Goal: Ask a question: Seek information or help from site administrators or community

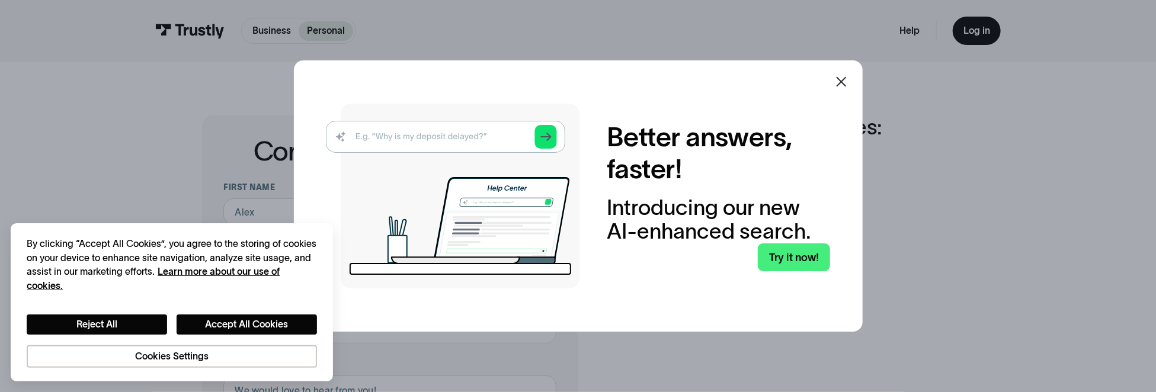
click at [848, 89] on div at bounding box center [842, 82] width 14 height 14
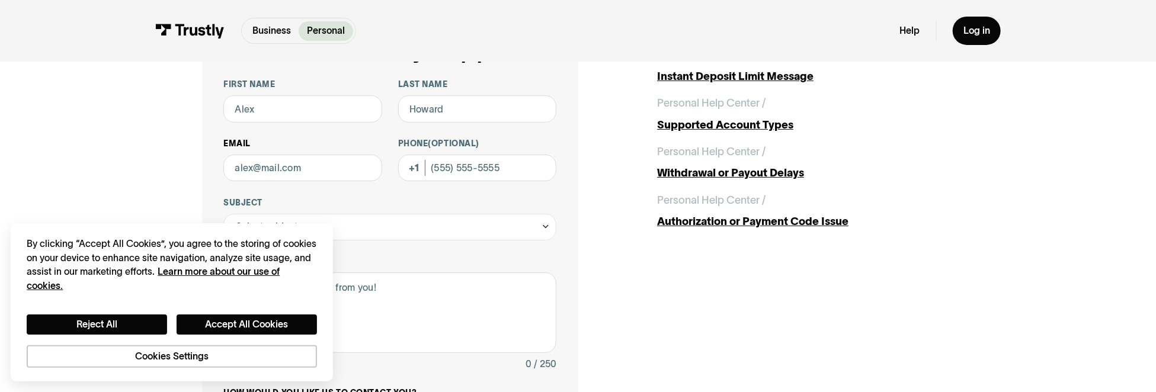
scroll to position [119, 0]
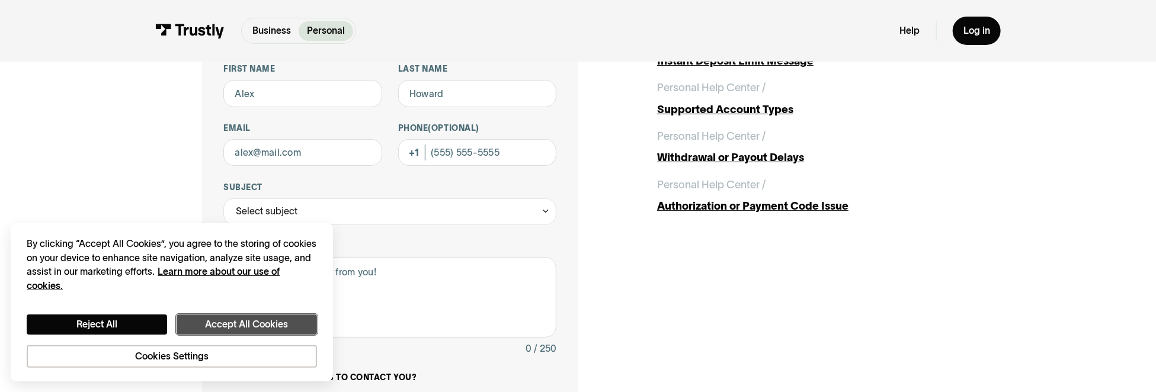
click at [237, 325] on button "Accept All Cookies" at bounding box center [247, 325] width 140 height 20
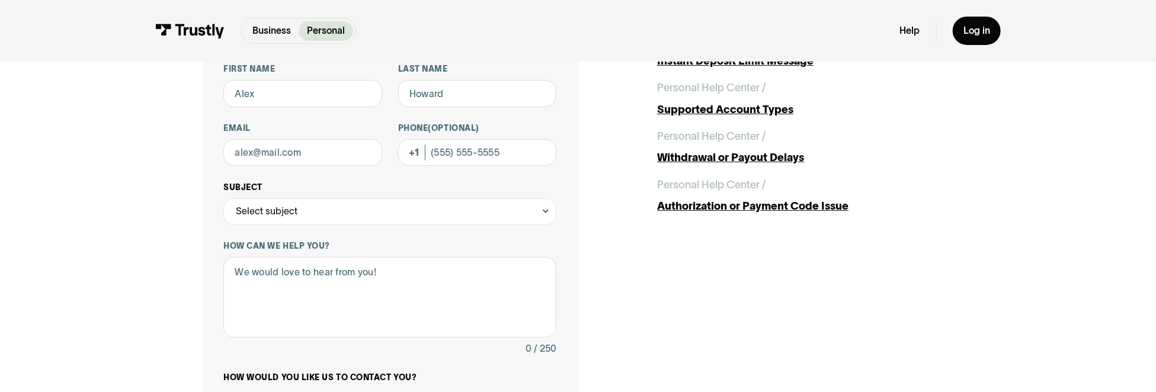
click at [440, 223] on div "Select subject" at bounding box center [389, 212] width 333 height 27
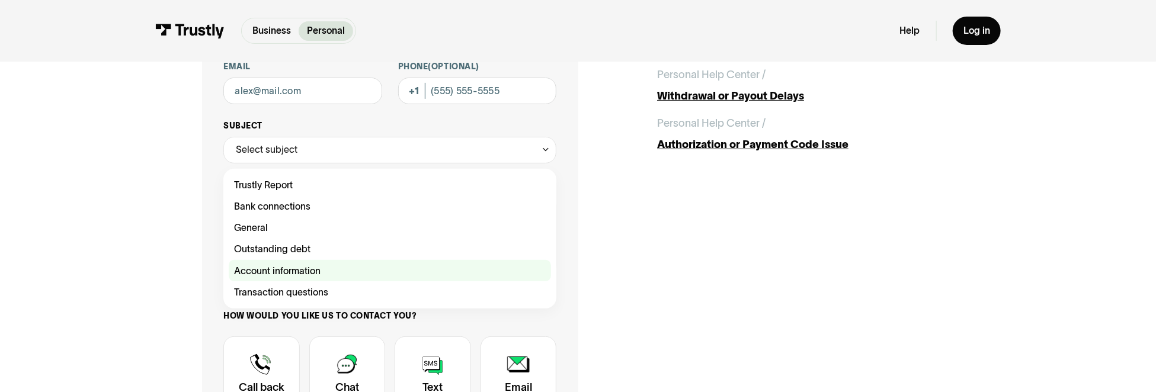
scroll to position [178, 0]
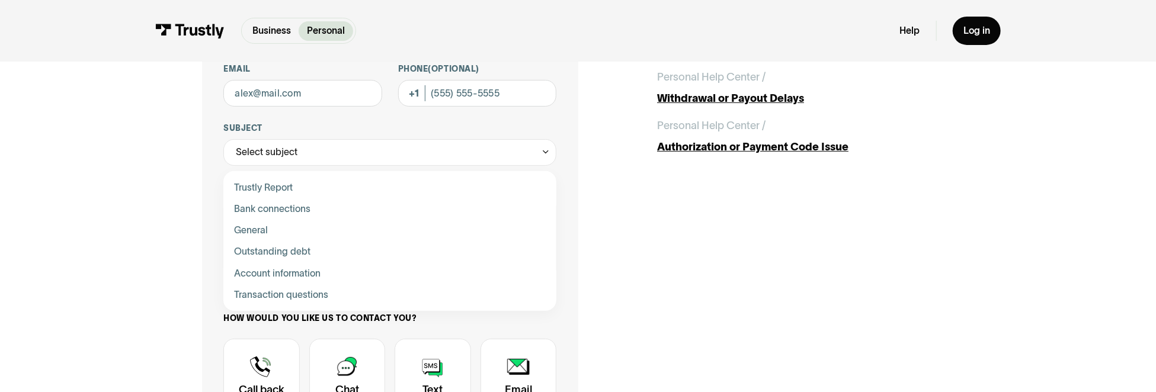
click at [210, 231] on div "Contact Trustly Support First name Last name Email Phone (Optional) Subject Sel…" at bounding box center [390, 244] width 376 height 612
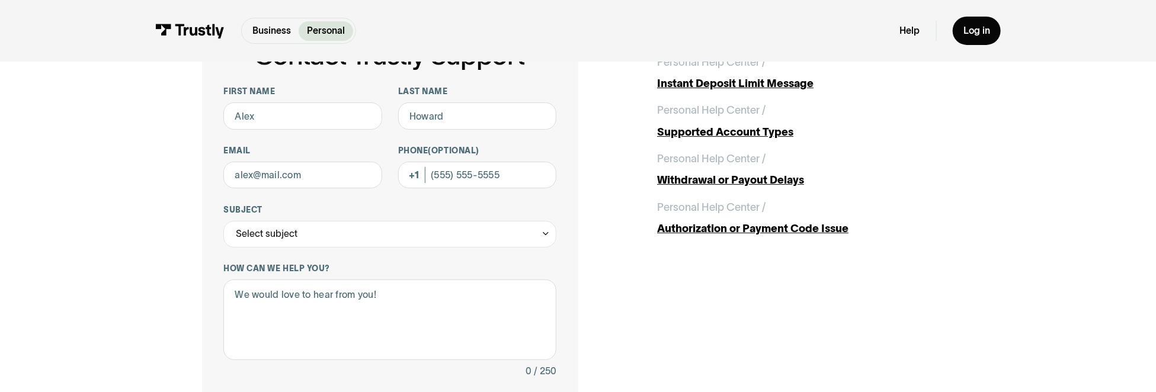
scroll to position [59, 0]
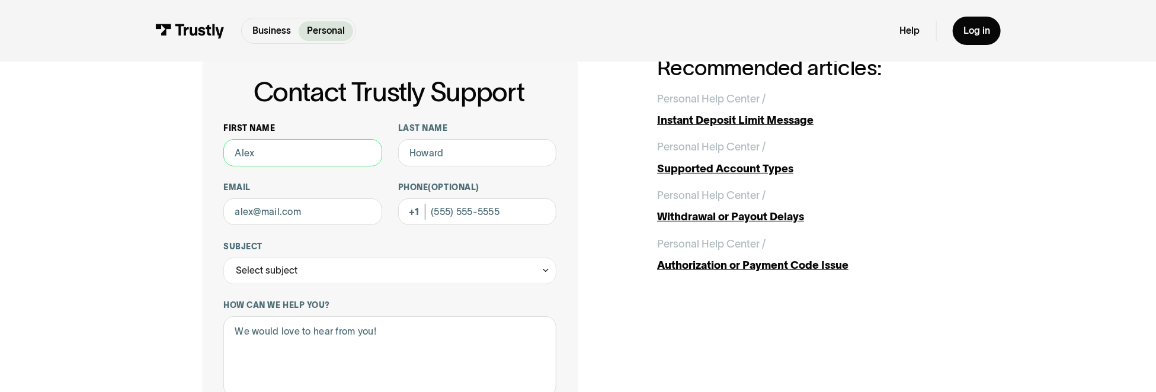
click at [270, 155] on input "First name" at bounding box center [302, 152] width 158 height 27
type input "Malvin"
type input "Ayar"
type input "MALVINAYAR@GMAIL.COM"
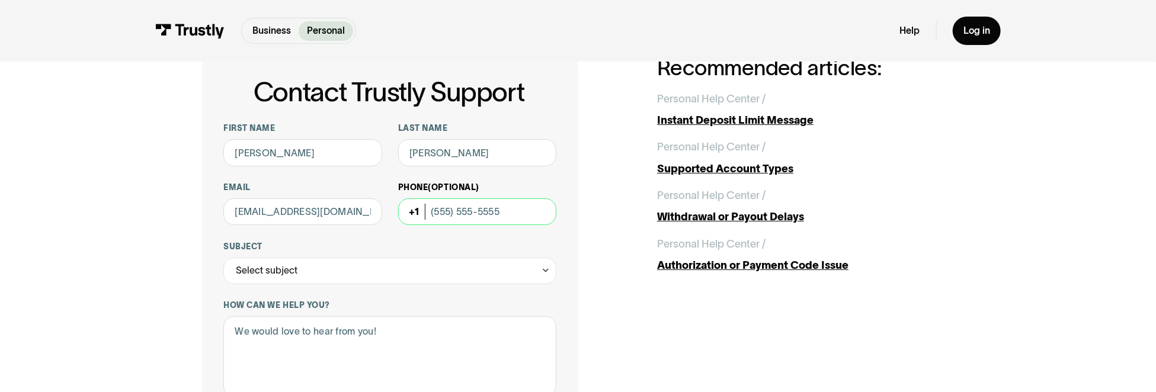
click at [440, 210] on input "Phone (Optional)" at bounding box center [477, 212] width 158 height 27
type input "(248) 866-6300"
click at [377, 277] on div "Select subject" at bounding box center [389, 271] width 333 height 27
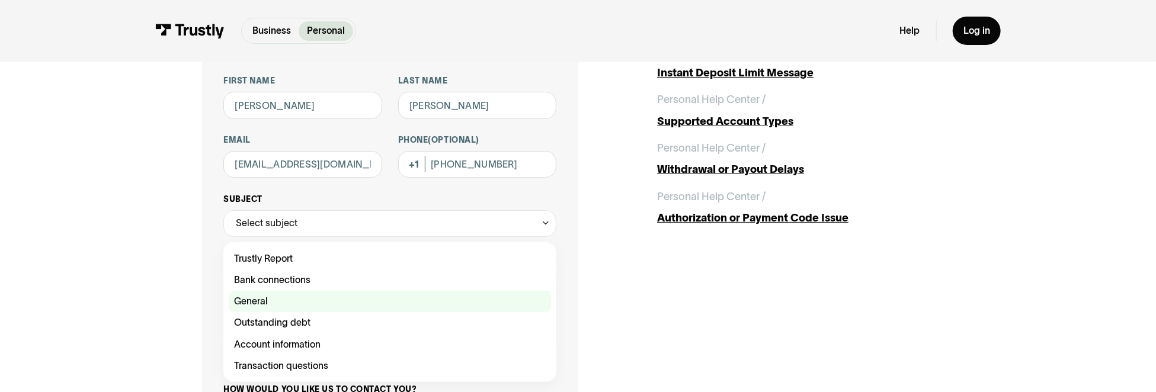
scroll to position [119, 0]
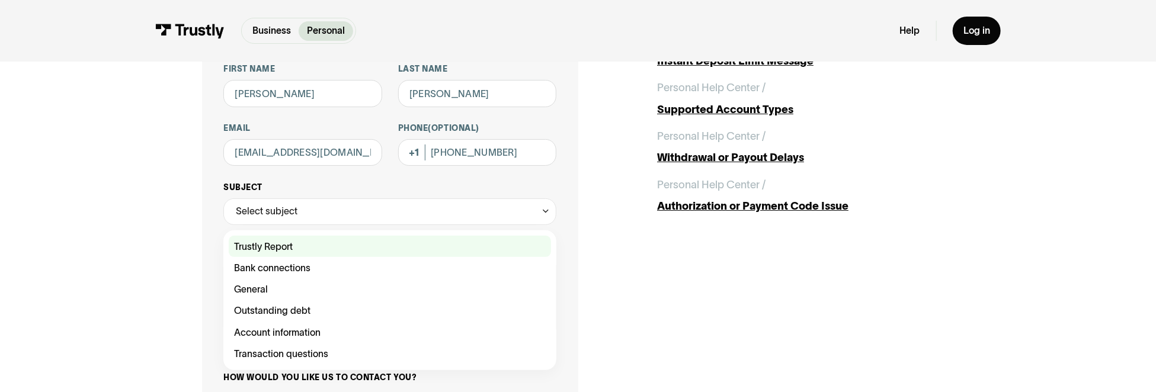
click at [292, 255] on div "Contact Trustly Support" at bounding box center [390, 246] width 322 height 21
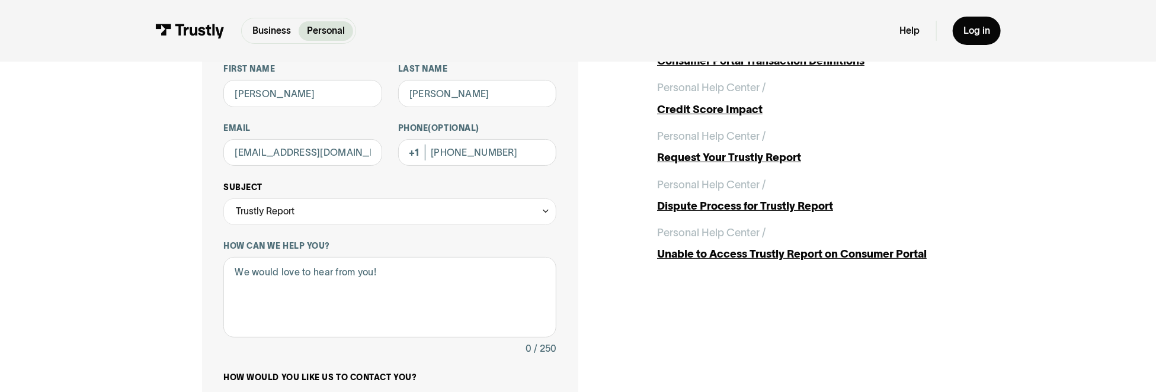
click at [358, 208] on div "Trustly Report" at bounding box center [389, 212] width 333 height 27
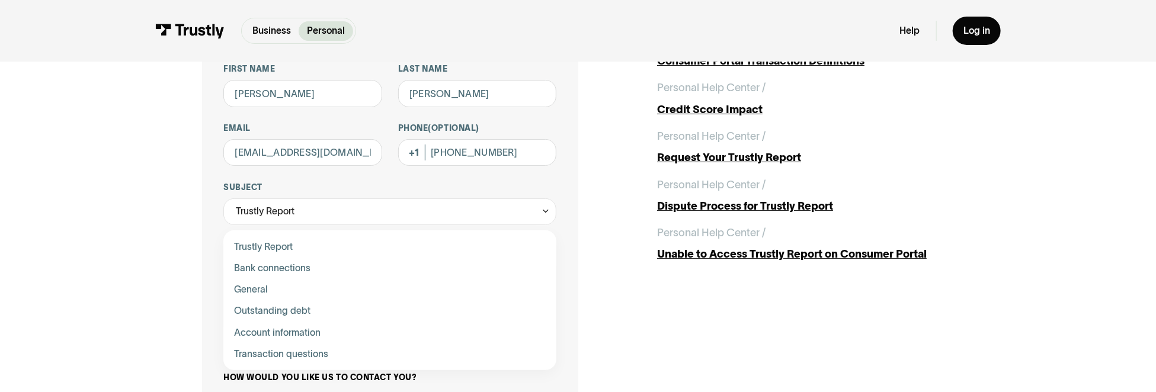
click at [289, 318] on div "Contact Trustly Support" at bounding box center [390, 310] width 322 height 21
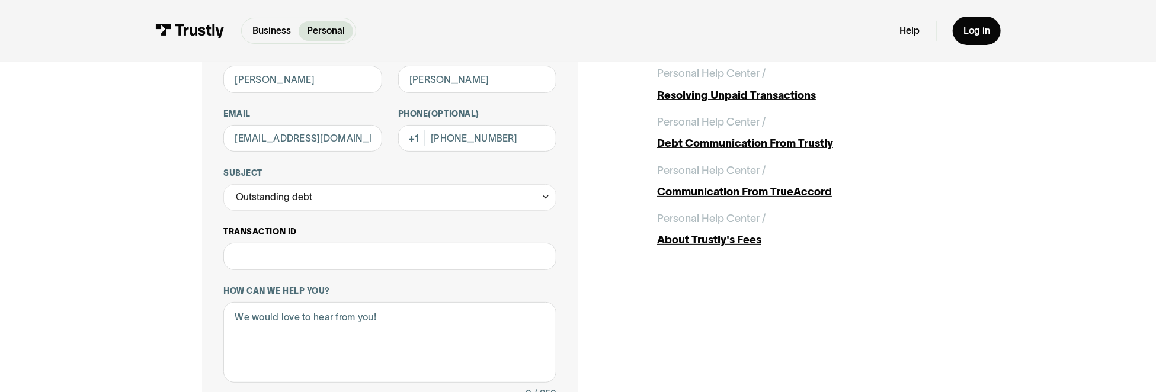
scroll to position [178, 0]
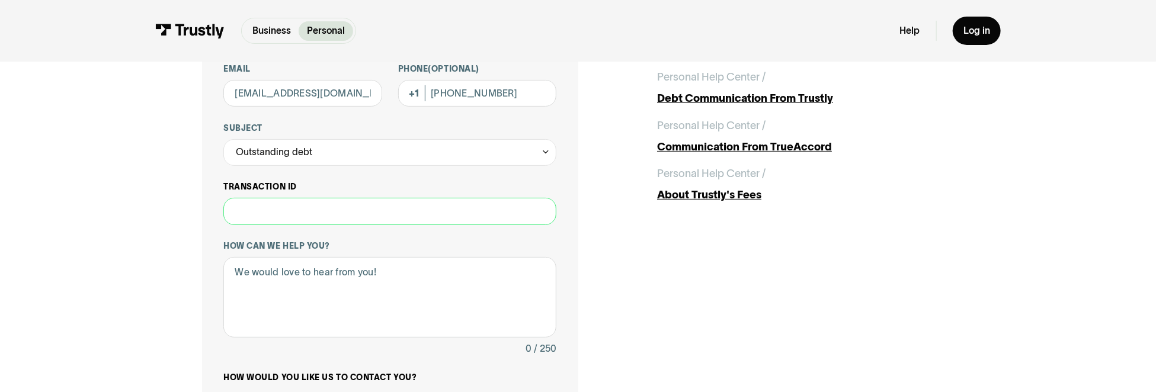
click at [290, 208] on input "Transaction ID" at bounding box center [389, 211] width 333 height 27
click at [297, 153] on div "Outstanding debt" at bounding box center [274, 152] width 76 height 16
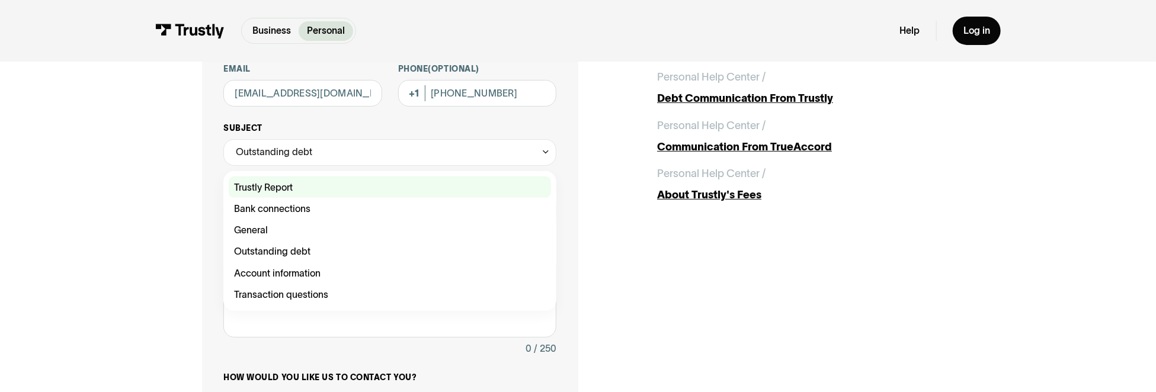
click at [296, 193] on div "Contact Trustly Support" at bounding box center [390, 187] width 322 height 21
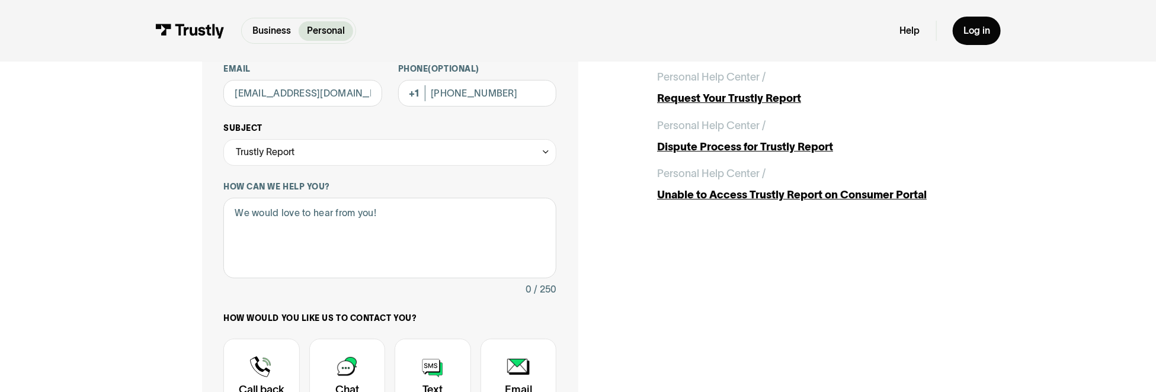
click at [337, 156] on div "Trustly Report" at bounding box center [389, 152] width 333 height 27
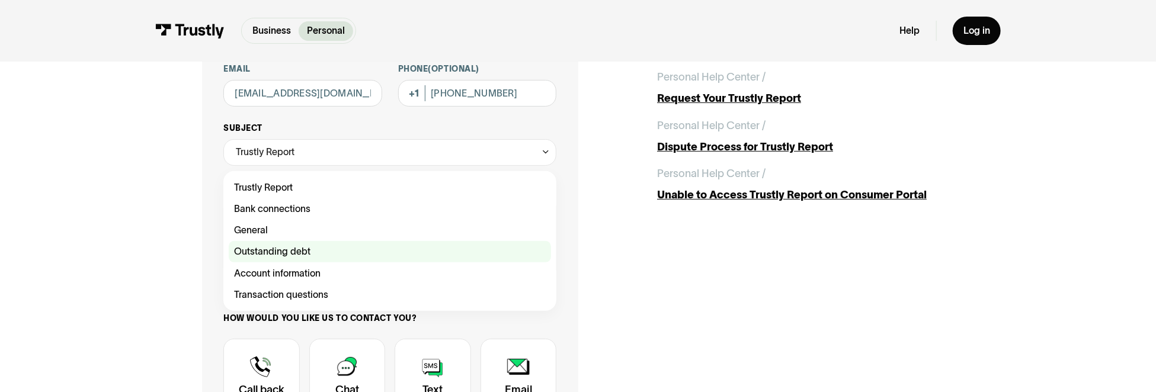
click at [318, 254] on div "Contact Trustly Support" at bounding box center [390, 251] width 322 height 21
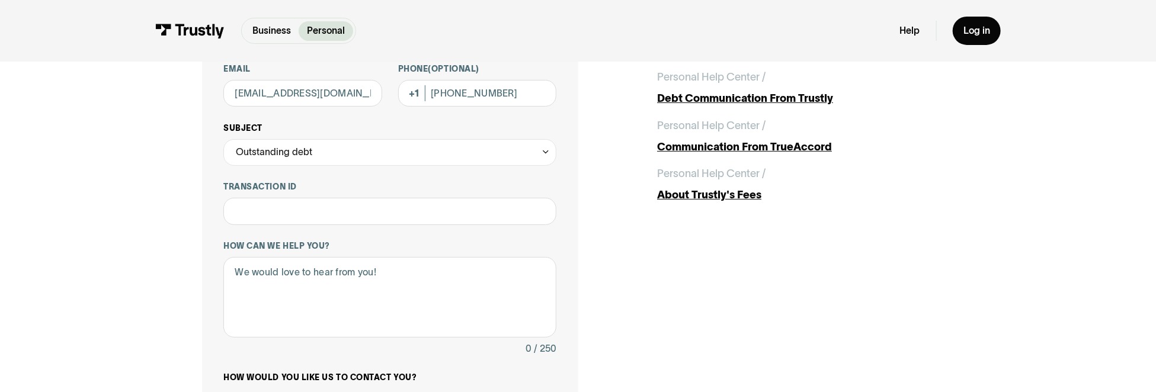
click at [360, 159] on div "Outstanding debt" at bounding box center [389, 152] width 333 height 27
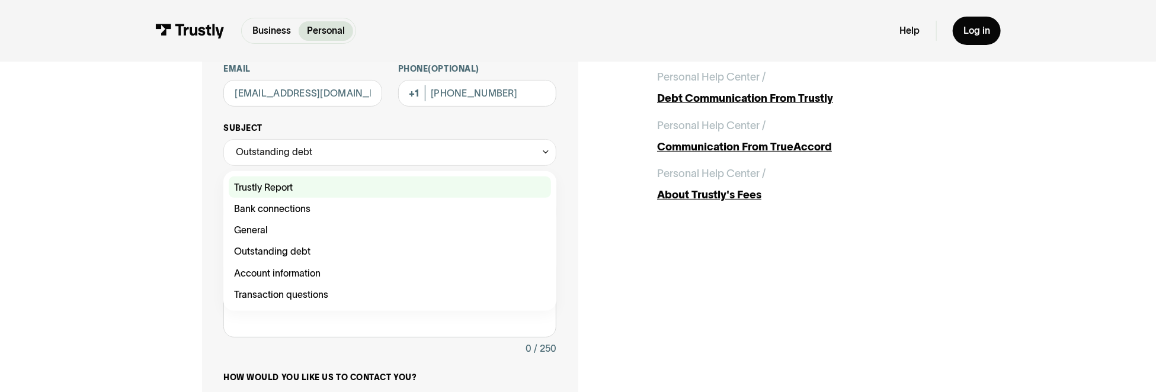
click at [335, 189] on div "Contact Trustly Support" at bounding box center [390, 187] width 322 height 21
type input "**********"
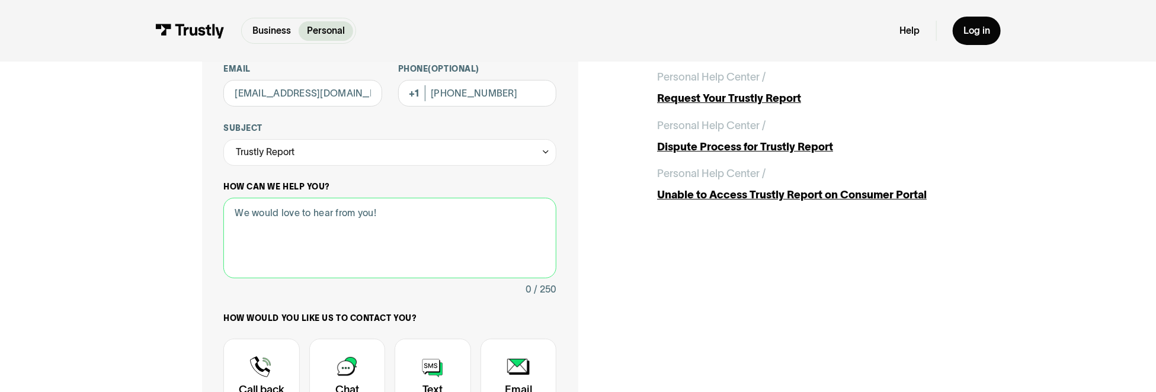
click at [335, 214] on textarea "How can we help you?" at bounding box center [389, 238] width 333 height 81
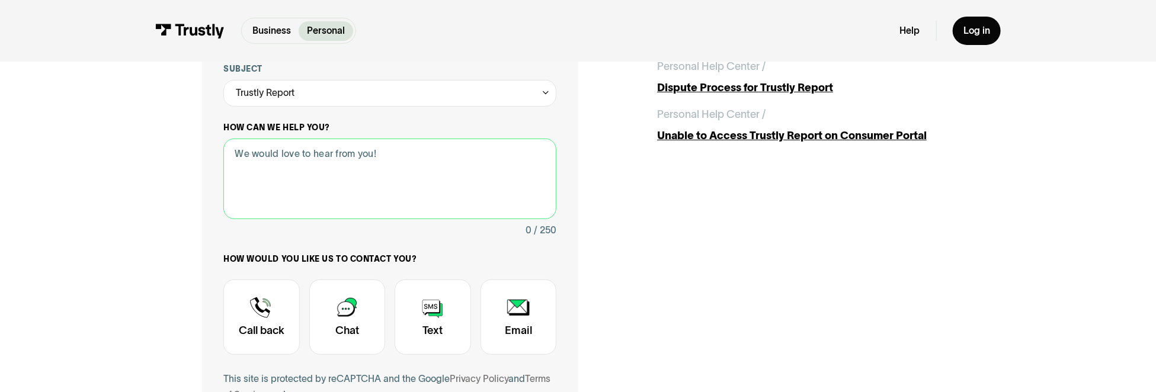
scroll to position [119, 0]
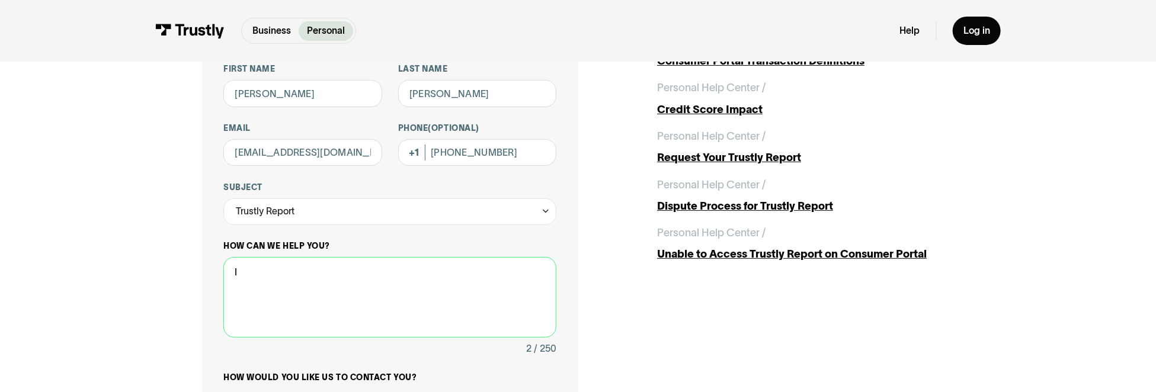
type textarea "I"
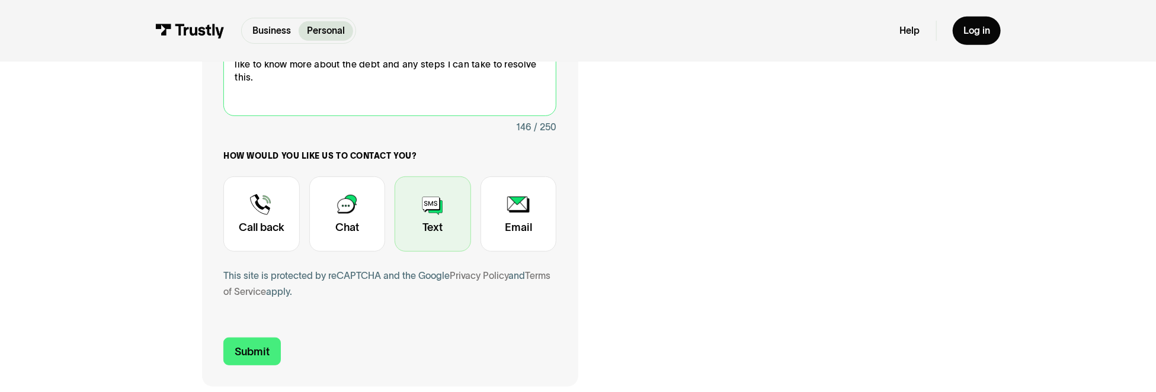
scroll to position [356, 0]
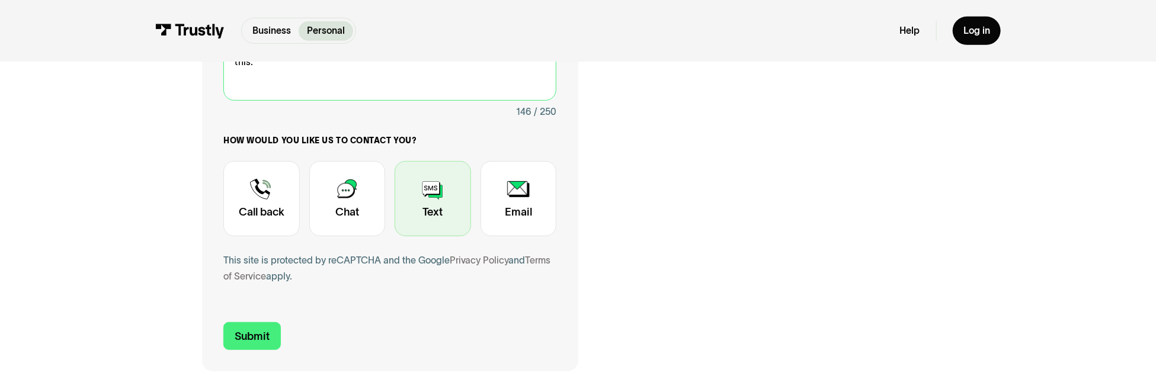
type textarea "Hi, I have been receiving emails about a debt that I may have. I would like to …"
click at [421, 199] on div "Contact Trustly Support" at bounding box center [433, 198] width 76 height 75
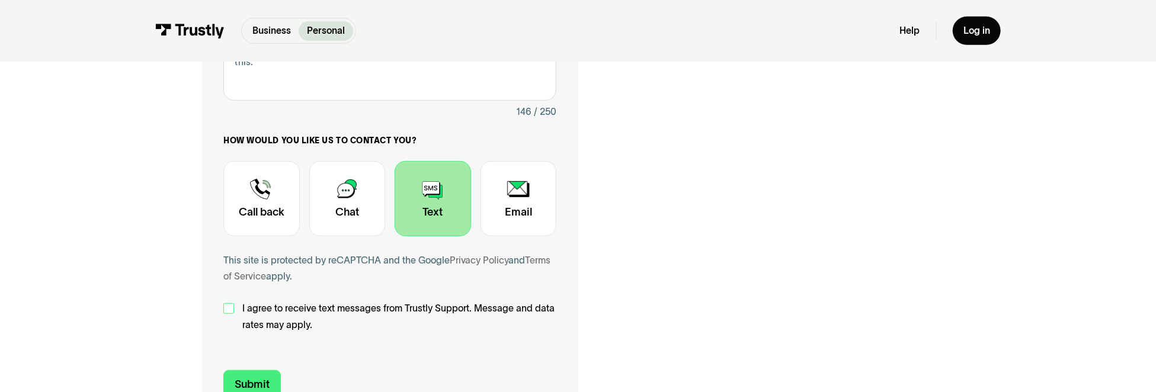
click at [232, 311] on div "Contact Trustly Support" at bounding box center [228, 308] width 11 height 11
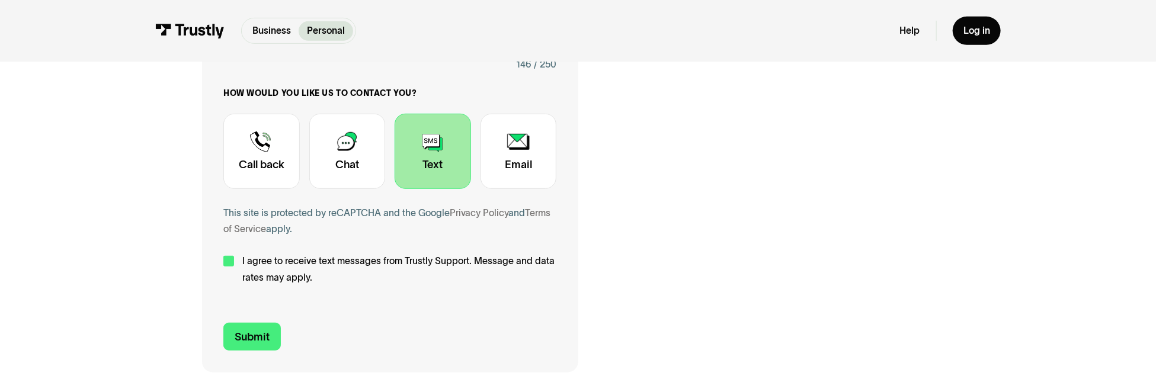
scroll to position [415, 0]
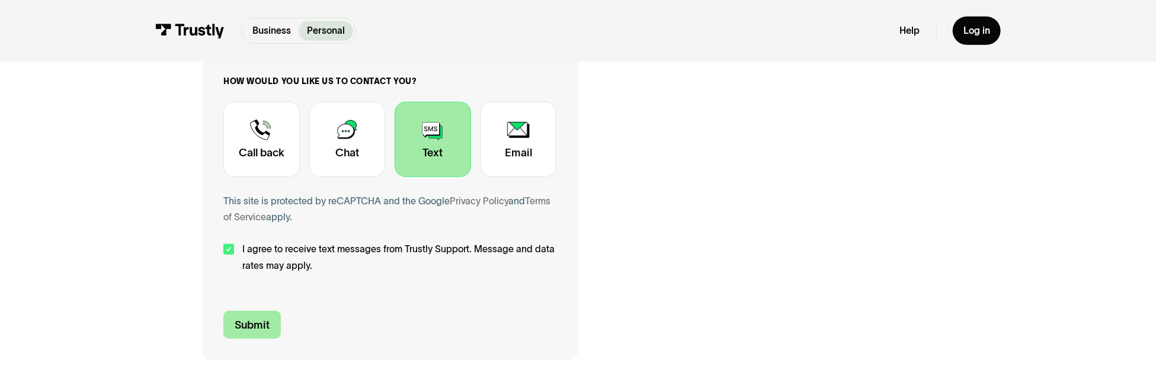
click at [261, 322] on input "Submit" at bounding box center [251, 325] width 57 height 28
type input "+12488666300"
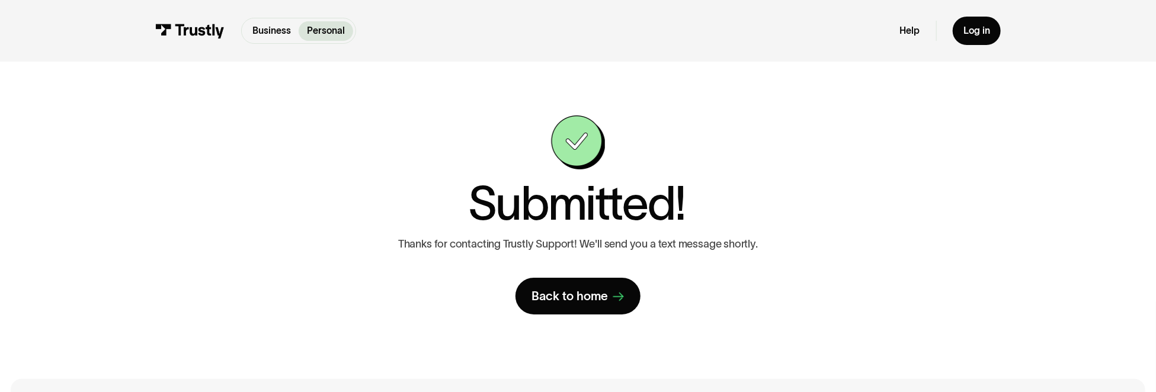
click at [1082, 93] on div "Submitted! Thanks for contacting Trustly Support! We'll send you a text message…" at bounding box center [578, 215] width 1102 height 307
